Goal: Transaction & Acquisition: Purchase product/service

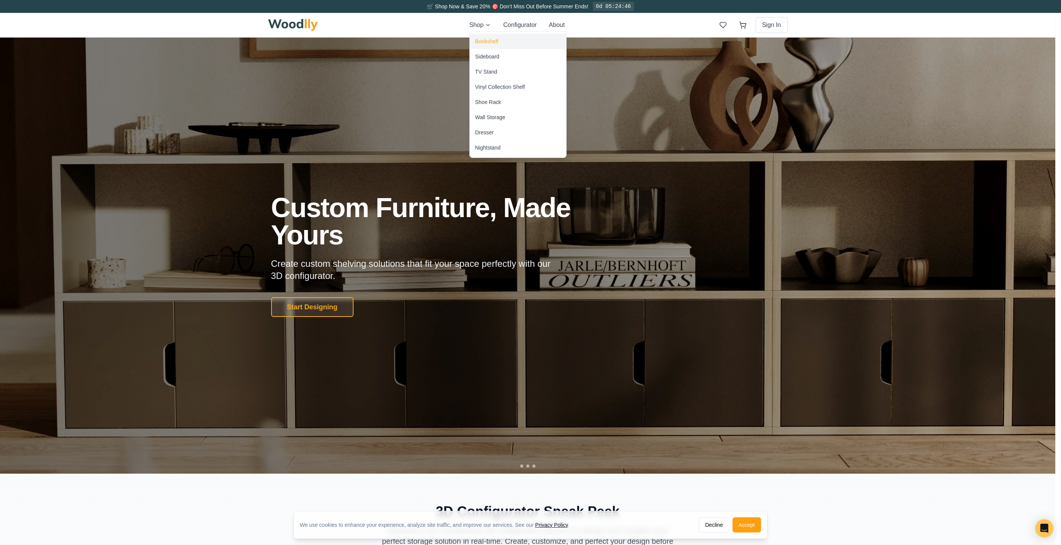
click at [491, 43] on div "Bookshelf" at bounding box center [486, 42] width 23 height 8
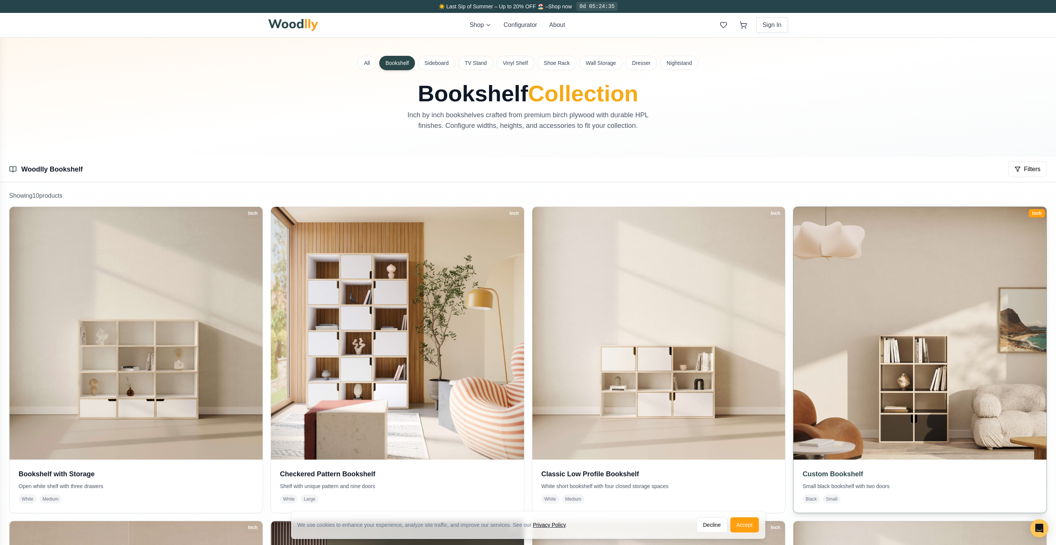
click at [872, 294] on img at bounding box center [919, 333] width 265 height 265
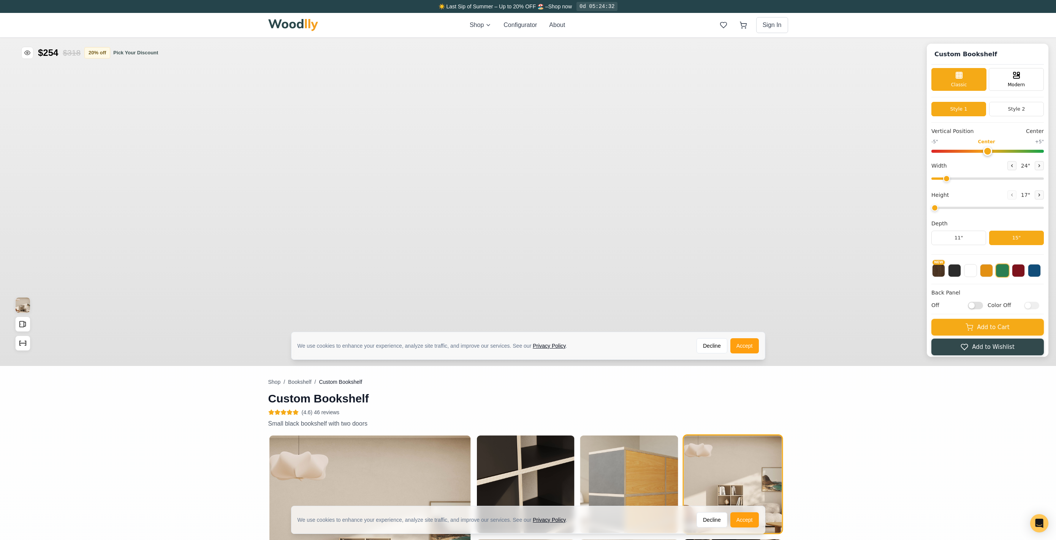
scroll to position [342, 0]
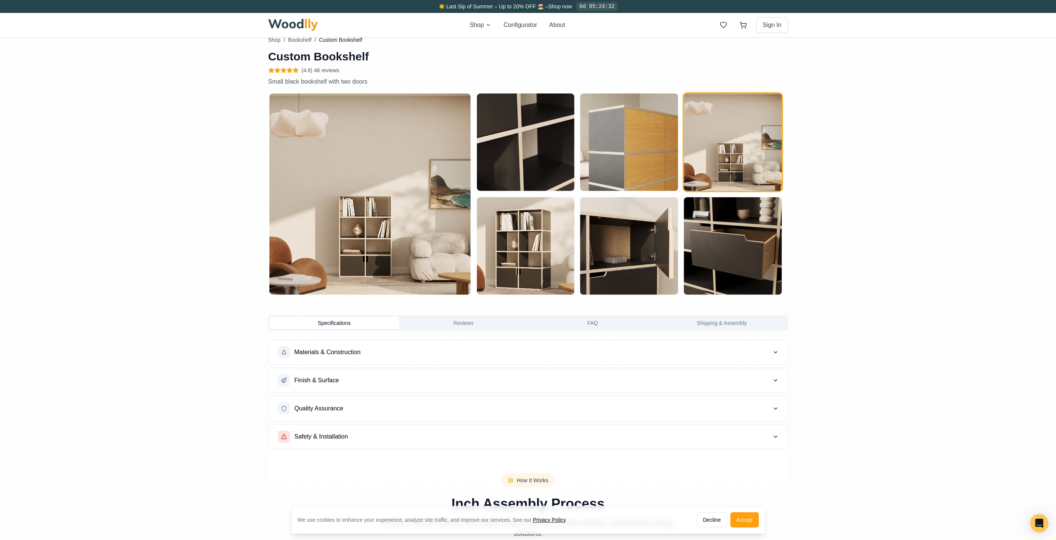
type input "30"
type input "4"
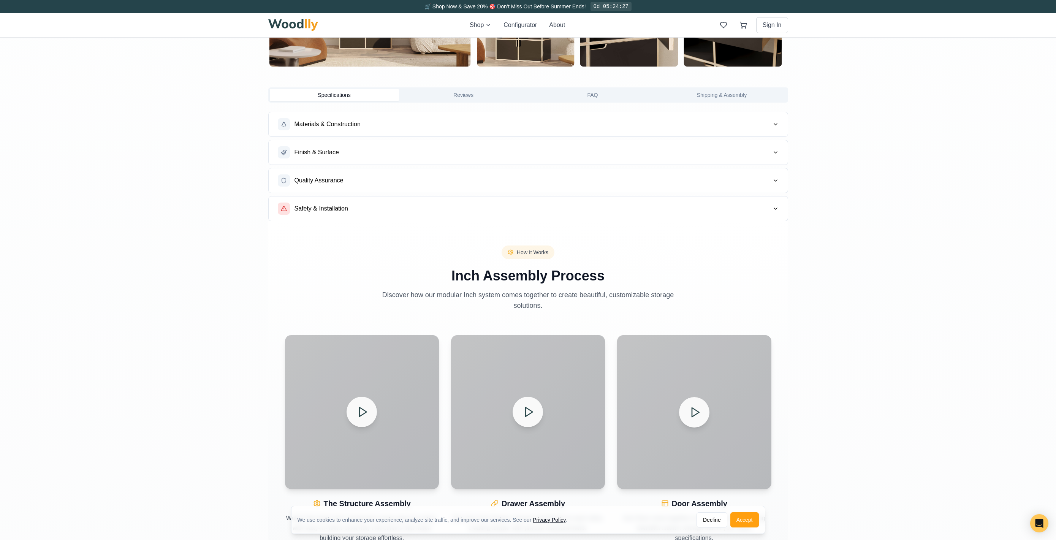
scroll to position [0, 0]
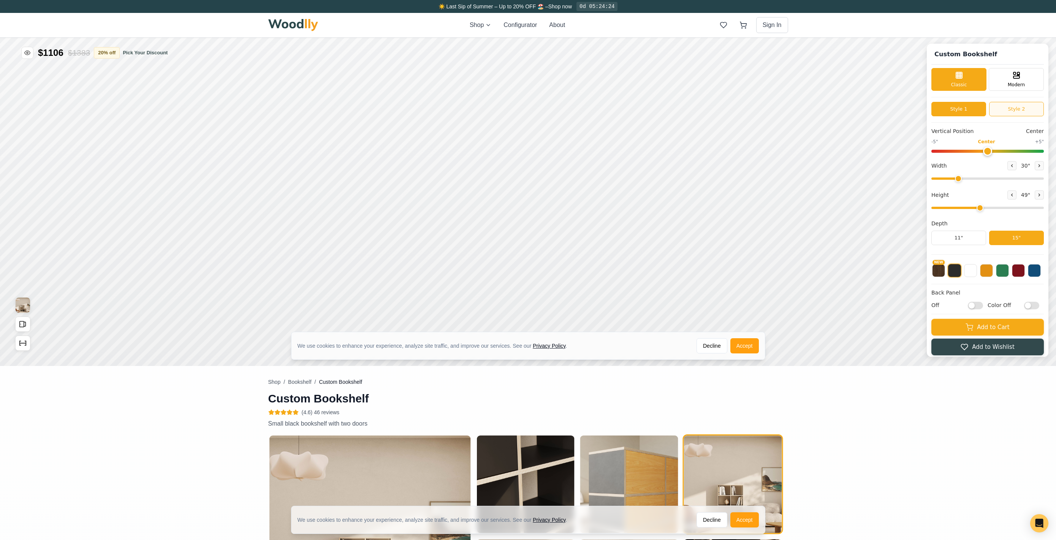
click at [1020, 109] on button "Style 2" at bounding box center [1016, 109] width 55 height 14
click at [972, 108] on button "Style 1" at bounding box center [958, 109] width 55 height 14
click at [1010, 69] on div "Modern" at bounding box center [1015, 78] width 55 height 23
click at [975, 76] on div "Classic" at bounding box center [958, 78] width 55 height 23
drag, startPoint x: 957, startPoint y: 179, endPoint x: 953, endPoint y: 179, distance: 4.2
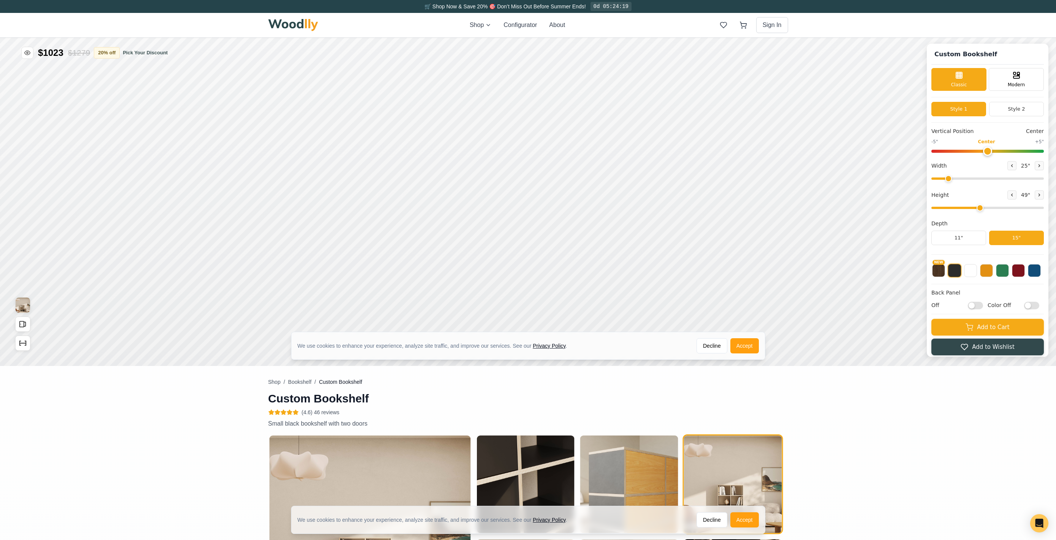
click at [953, 179] on input "range" at bounding box center [987, 178] width 112 height 2
drag, startPoint x: 953, startPoint y: 179, endPoint x: 957, endPoint y: 182, distance: 5.0
type input "27"
click at [957, 180] on input "range" at bounding box center [987, 178] width 112 height 2
drag, startPoint x: 981, startPoint y: 206, endPoint x: 966, endPoint y: 202, distance: 15.9
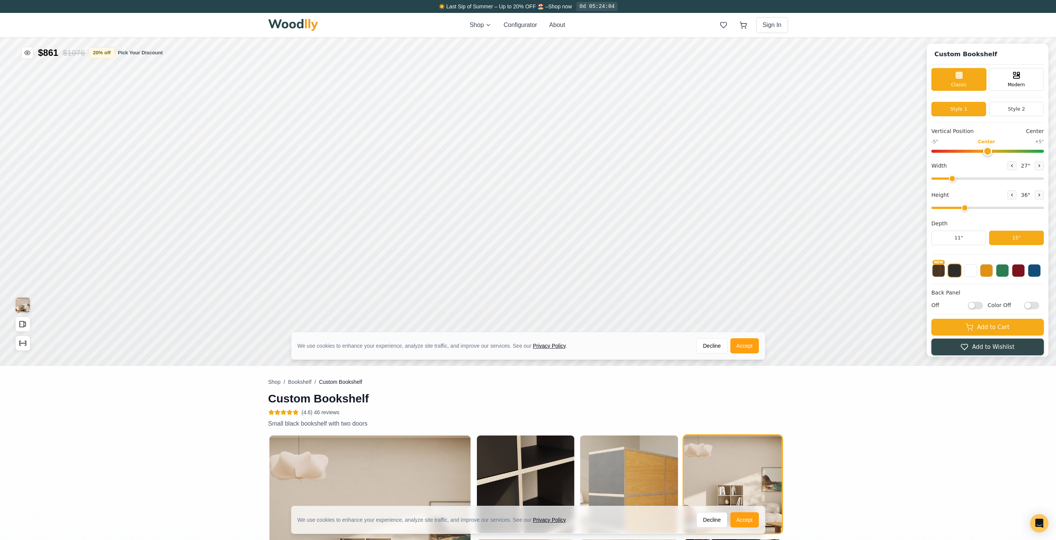
type input "3"
click at [966, 207] on input "range" at bounding box center [987, 208] width 112 height 2
click at [980, 237] on button "11"" at bounding box center [958, 238] width 55 height 14
click at [983, 305] on input "Off" at bounding box center [974, 306] width 15 height 8
click at [983, 305] on input "On" at bounding box center [974, 306] width 15 height 8
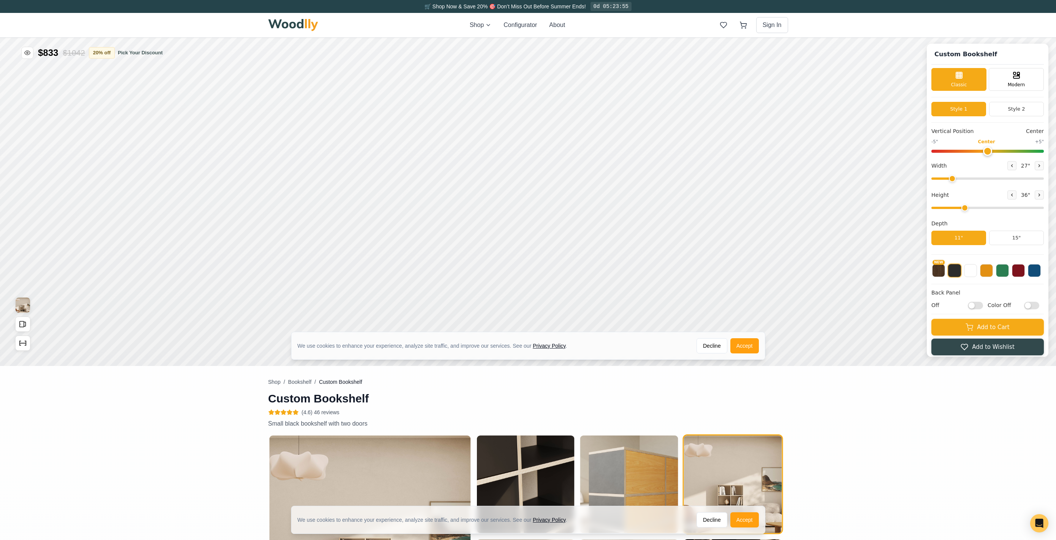
click at [983, 305] on input "Off" at bounding box center [974, 306] width 15 height 8
checkbox input "true"
type input "0"
click at [988, 150] on input "range" at bounding box center [987, 151] width 112 height 3
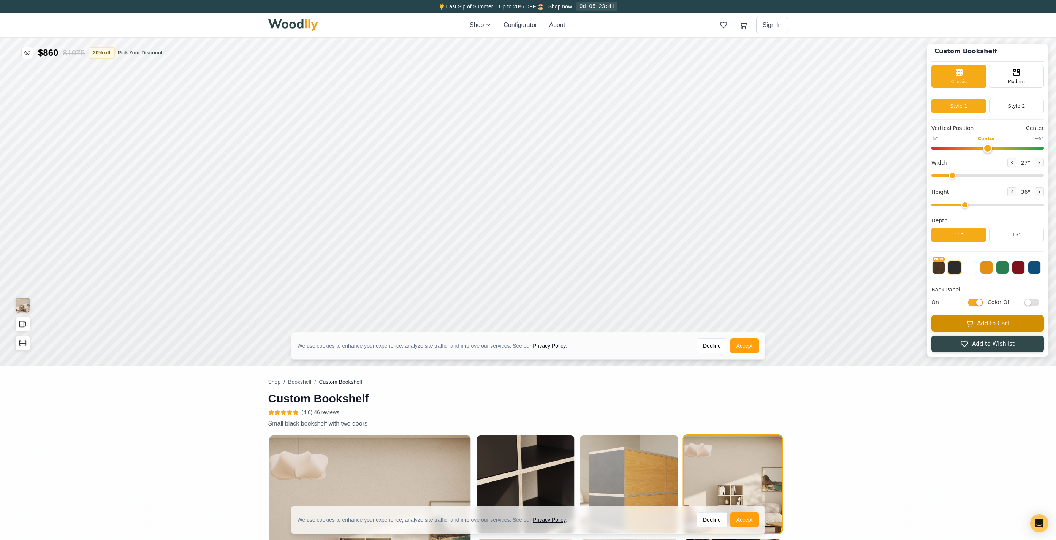
click at [978, 323] on button "Add to Cart" at bounding box center [987, 323] width 112 height 17
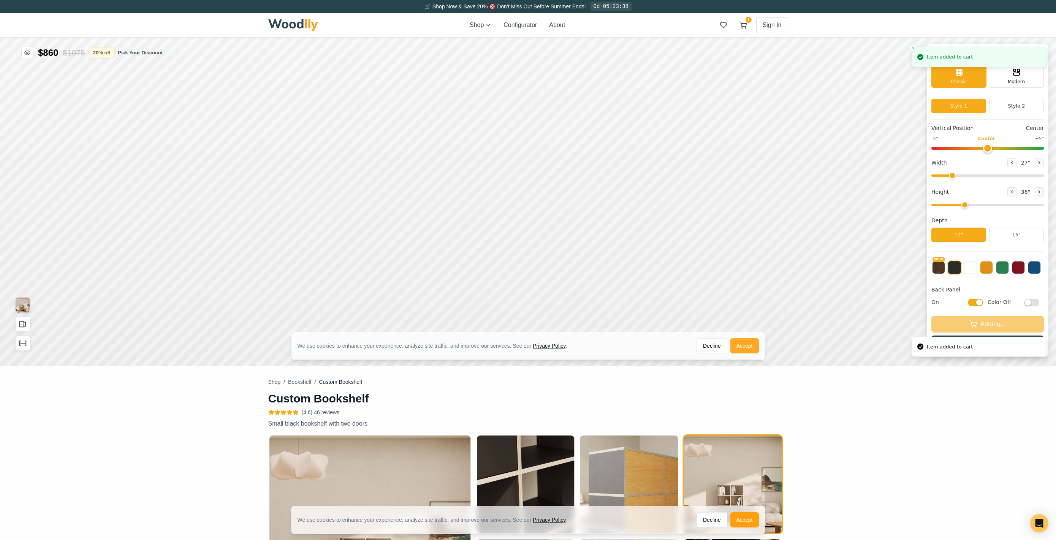
click at [757, 343] on button "Accept" at bounding box center [744, 345] width 28 height 15
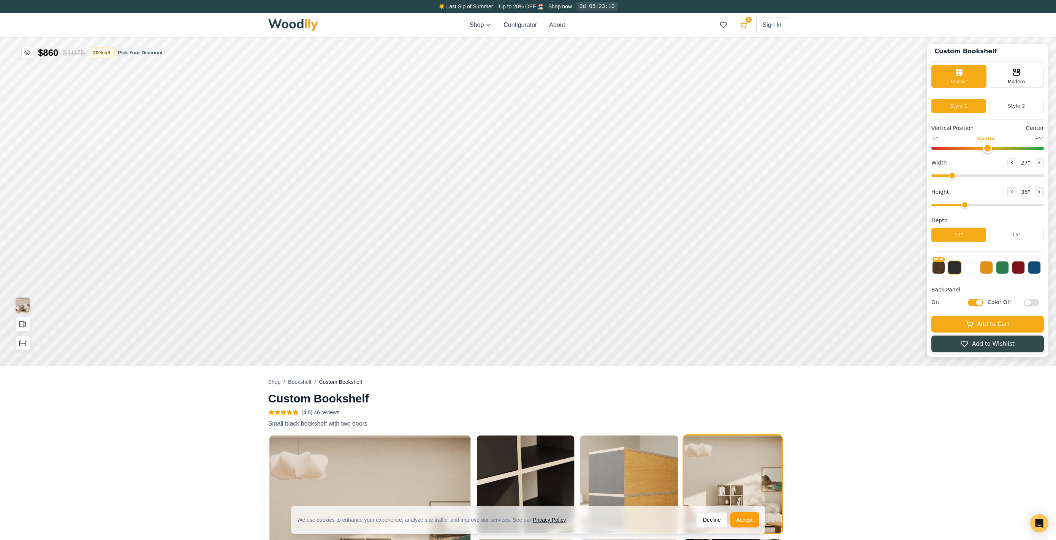
click at [744, 28] on icon at bounding box center [743, 25] width 8 height 8
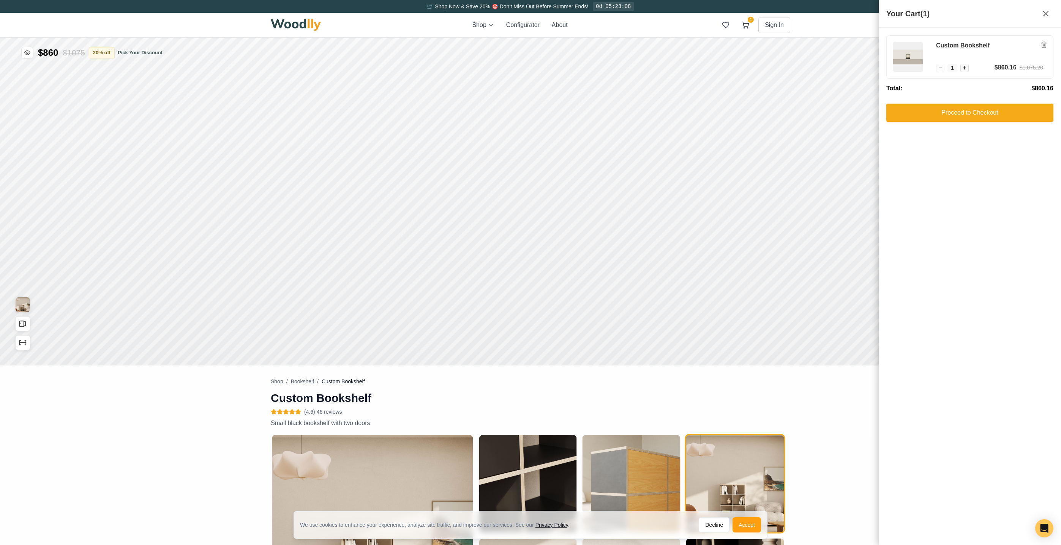
click at [969, 164] on div "Custom Bookshelf − 1 + $860.16 $1,075.20 Total: $860.16 Proceed to Checkout" at bounding box center [970, 287] width 182 height 518
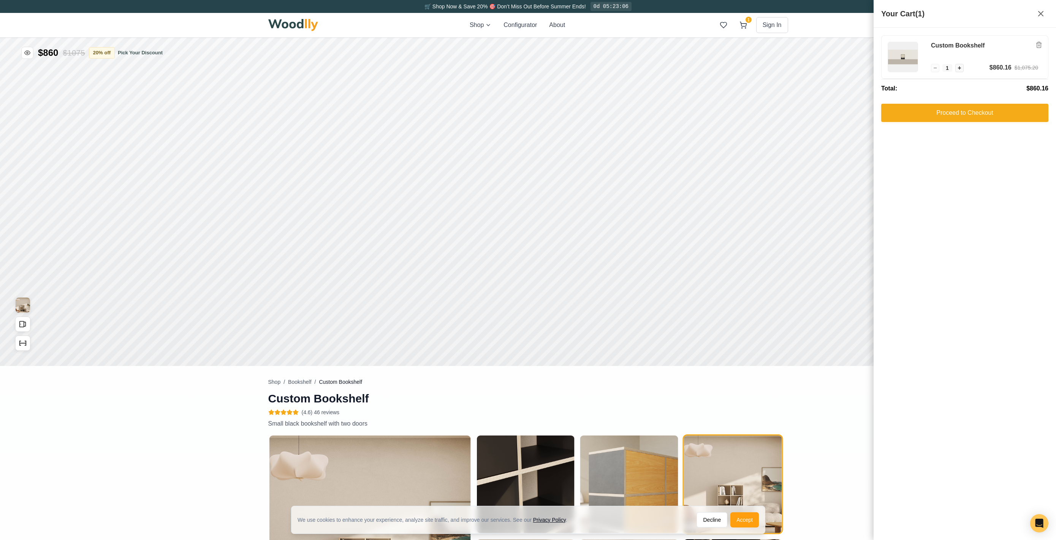
click at [594, 6] on div "🛒 Shop Now & Save 20% 🎯 Don’t Miss Out Before Summer Ends! 0d 05:23:06" at bounding box center [528, 6] width 532 height 13
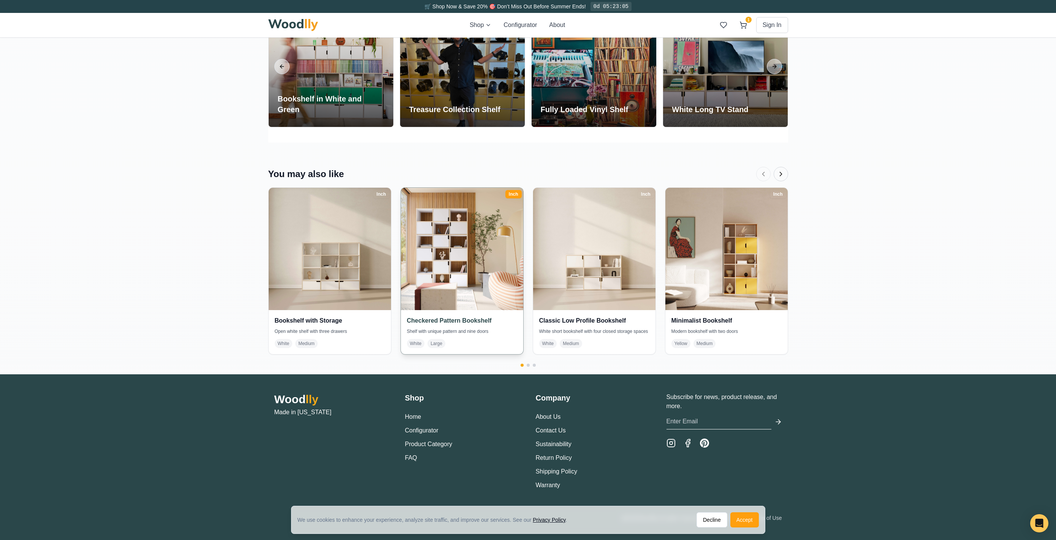
scroll to position [1512, 0]
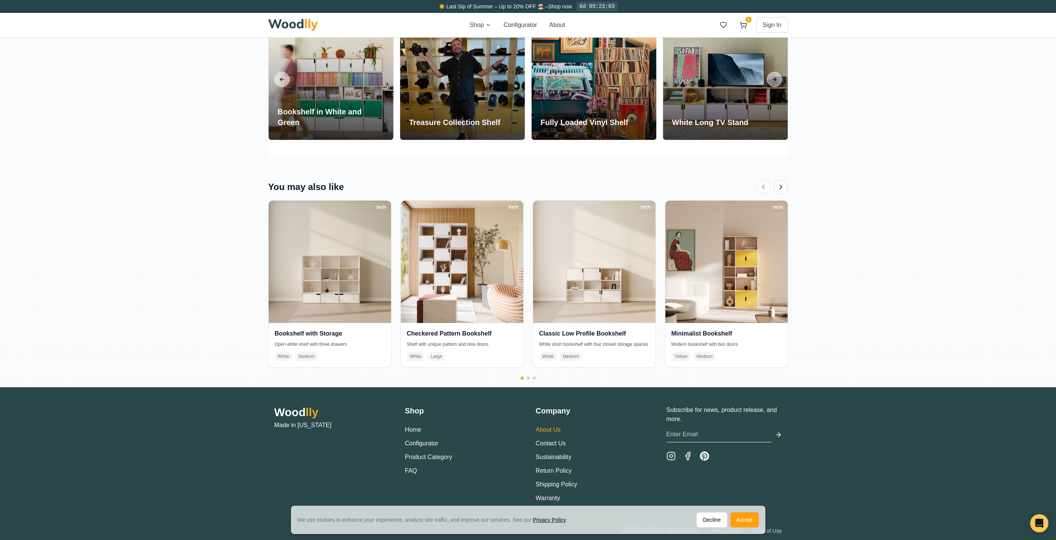
click at [555, 427] on link "About Us" at bounding box center [548, 429] width 25 height 6
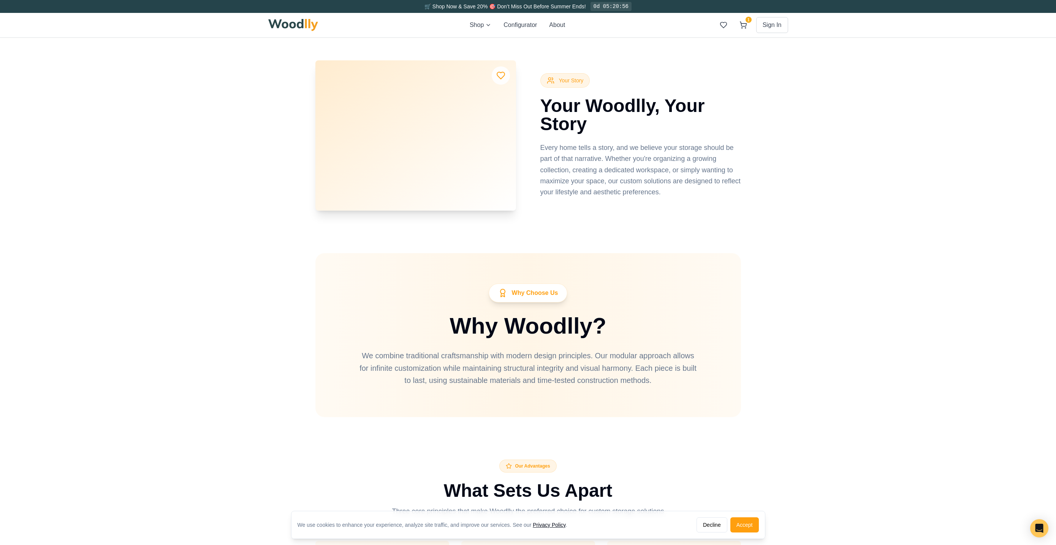
scroll to position [1333, 0]
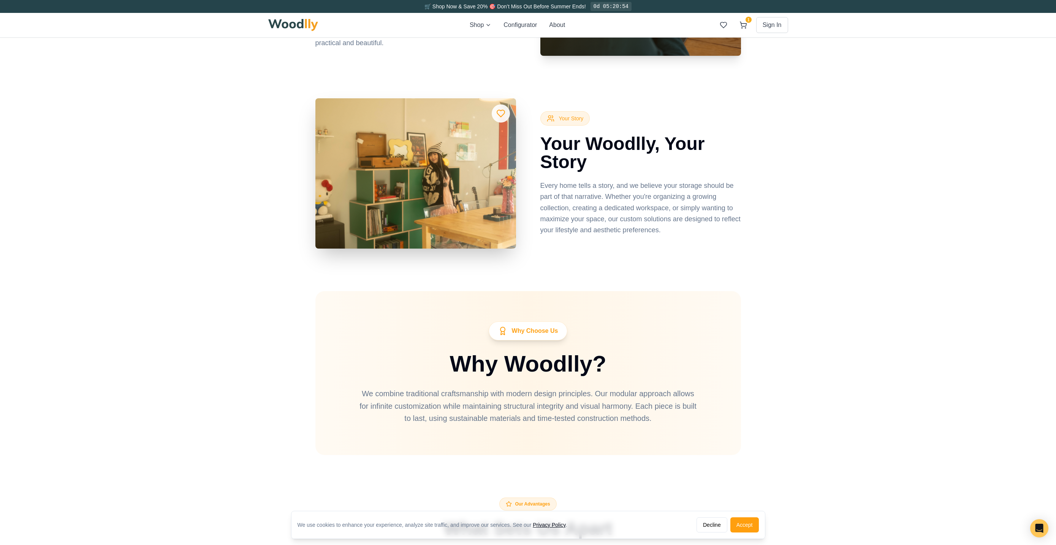
click at [476, 205] on div at bounding box center [415, 173] width 201 height 150
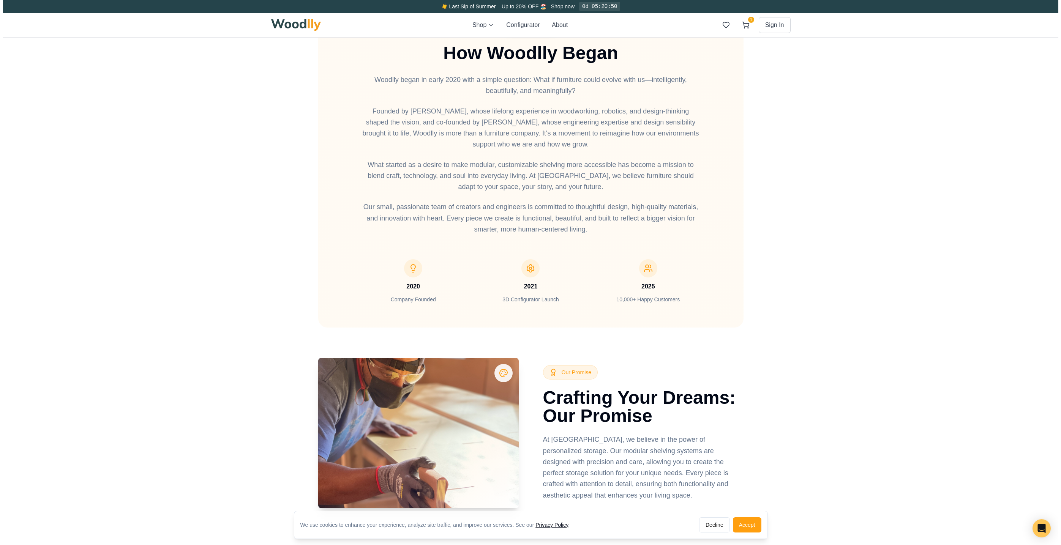
scroll to position [0, 0]
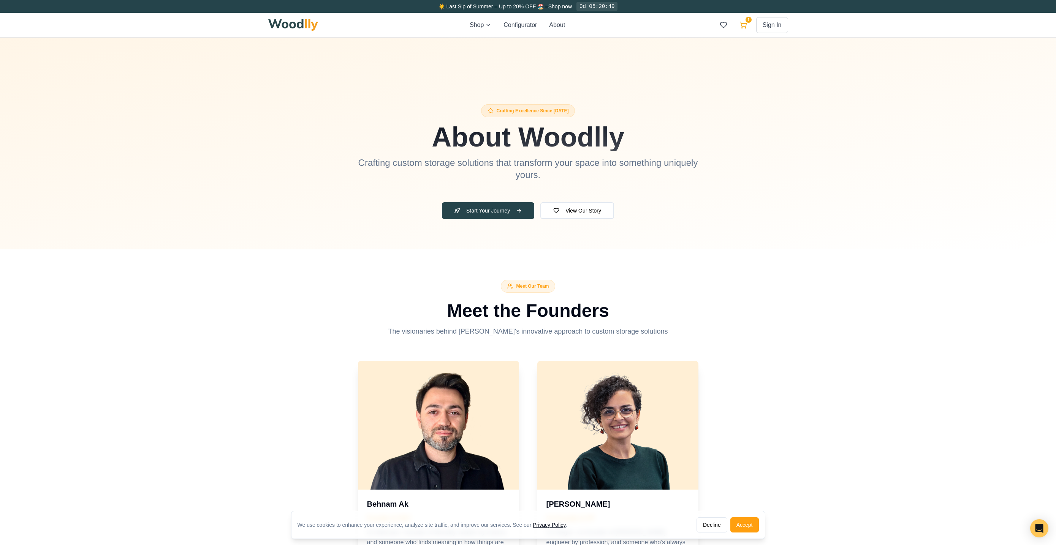
click at [744, 26] on icon at bounding box center [743, 25] width 8 height 8
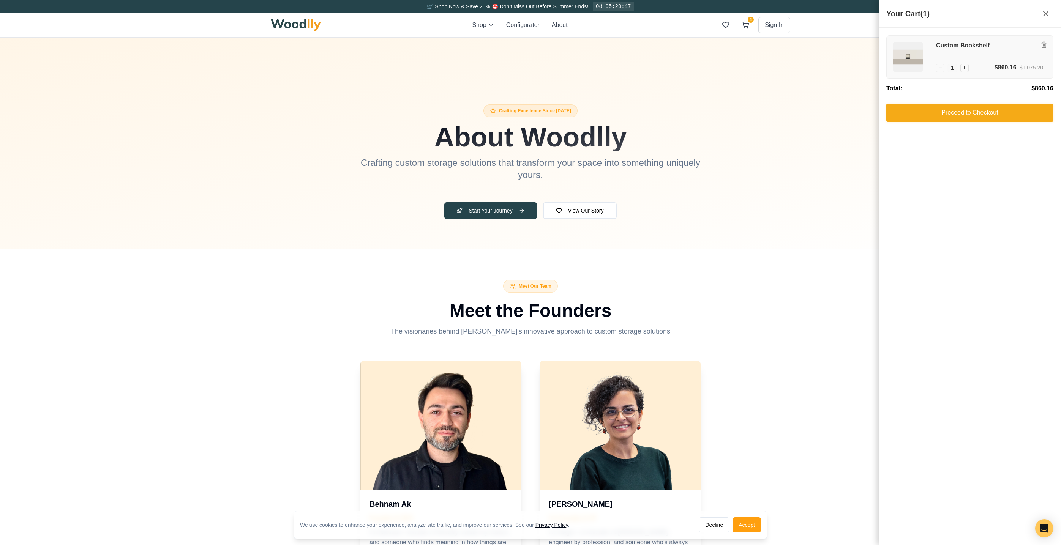
click at [910, 47] on img at bounding box center [908, 57] width 30 height 30
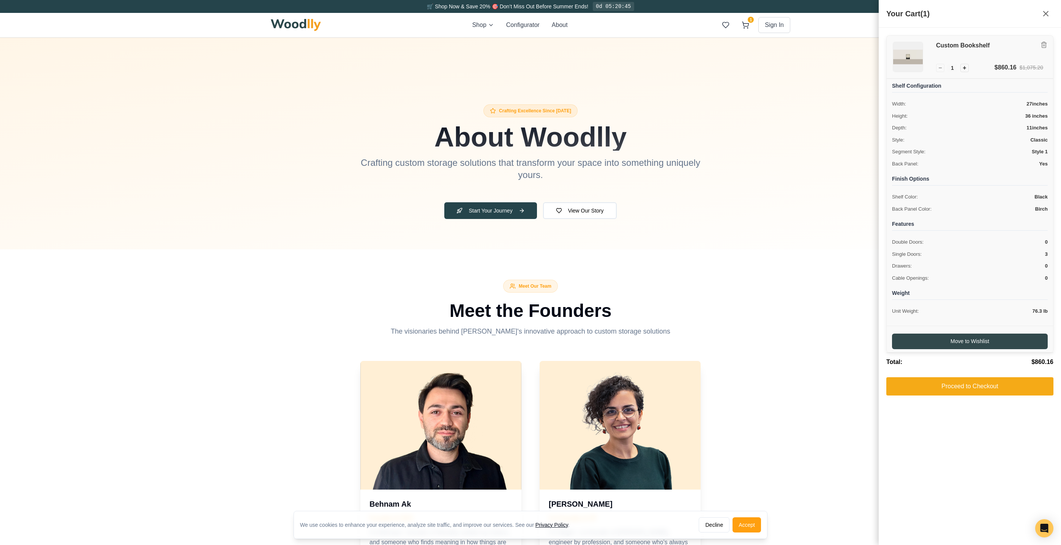
click at [1003, 46] on h3 "Custom Bookshelf" at bounding box center [989, 46] width 107 height 8
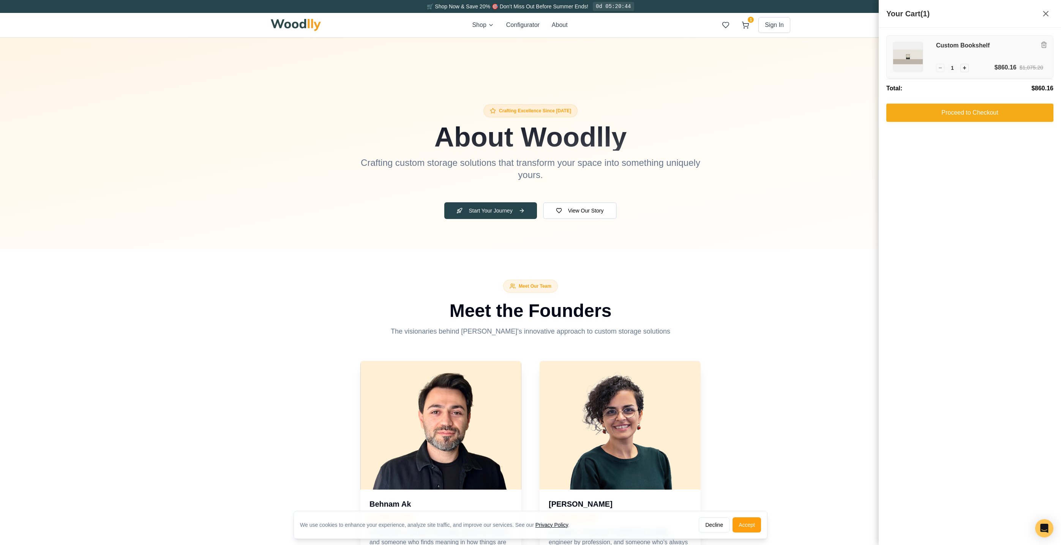
click at [1003, 46] on h3 "Custom Bookshelf" at bounding box center [989, 46] width 107 height 8
